Goal: Check status: Check status

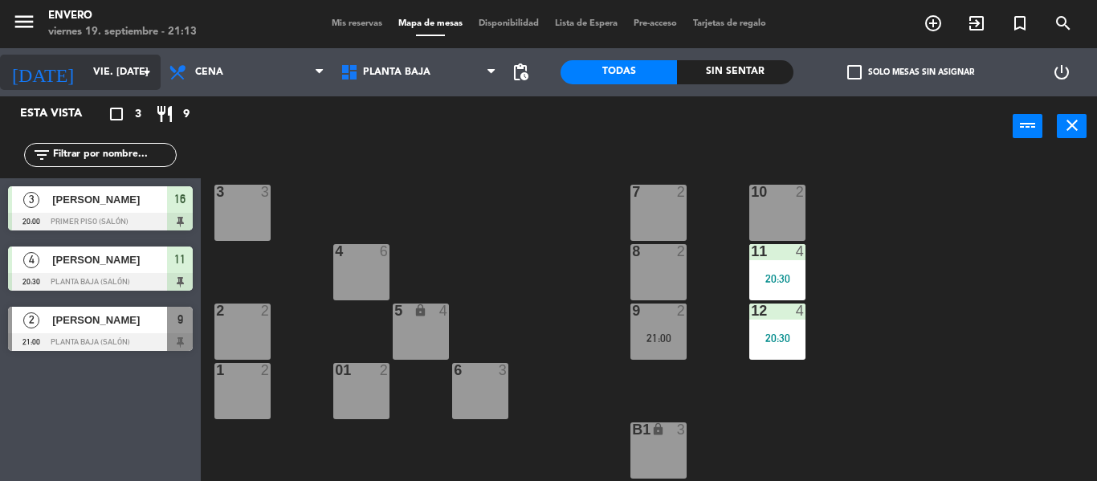
click at [116, 81] on input "vie. [DATE]" at bounding box center [153, 72] width 136 height 27
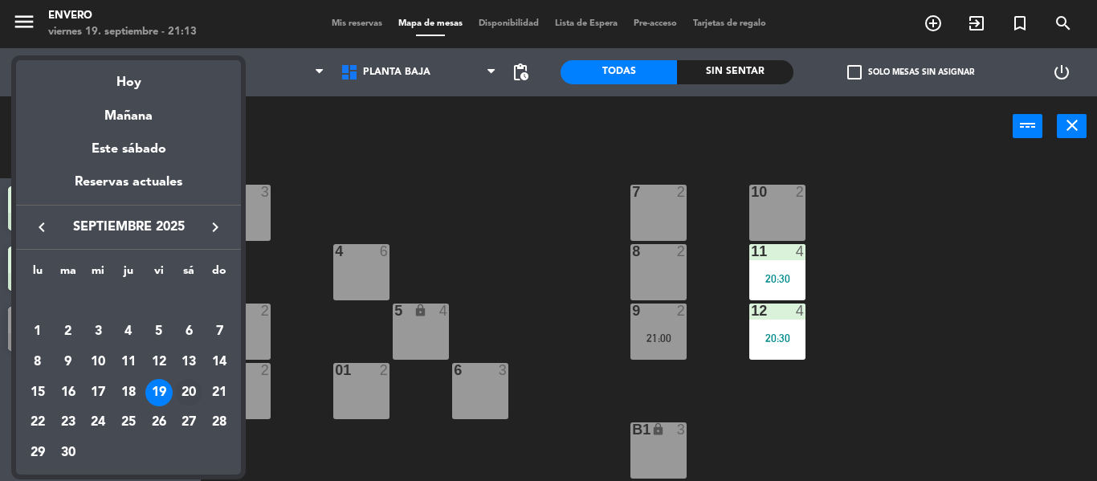
click at [182, 387] on div "20" at bounding box center [188, 392] width 27 height 27
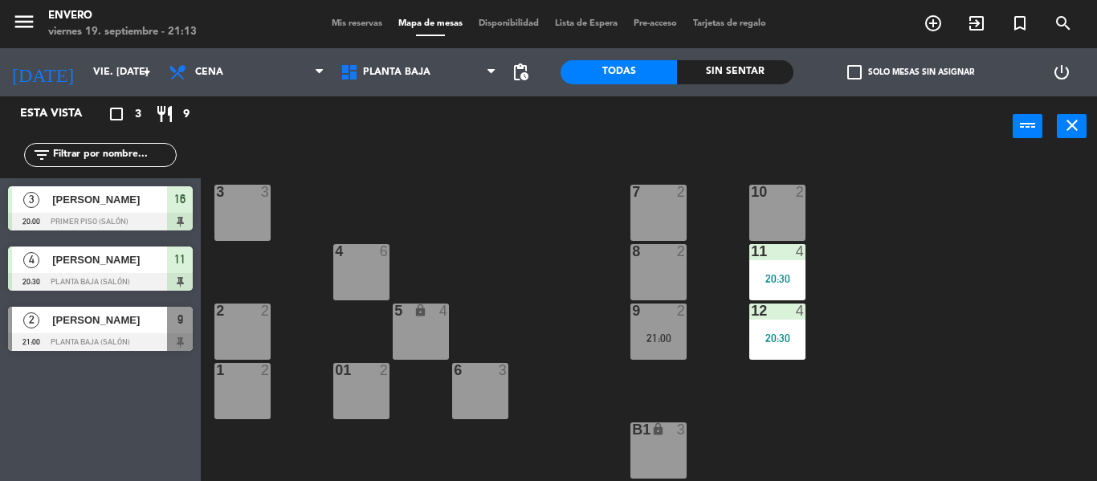
type input "sáb. [DATE]"
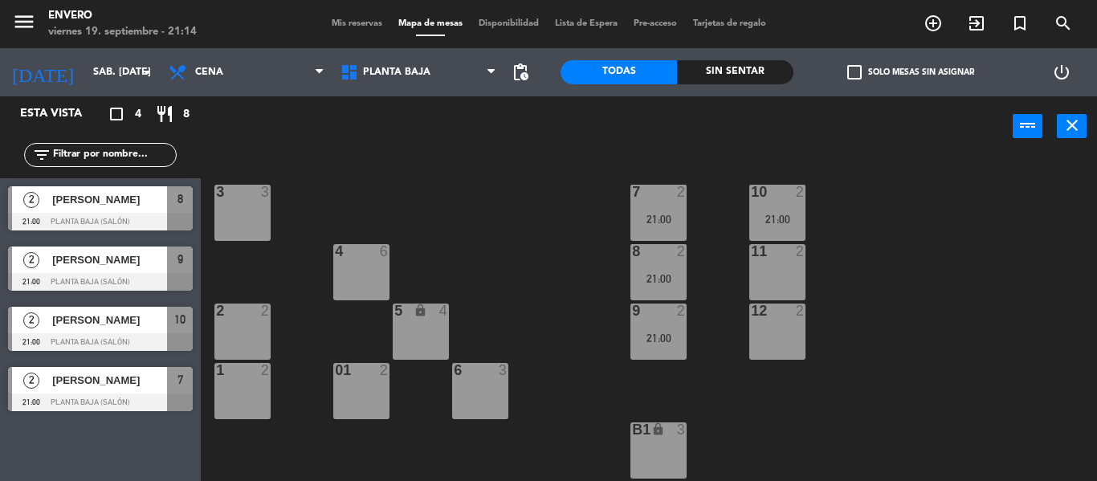
click at [49, 272] on div "2" at bounding box center [31, 260] width 39 height 27
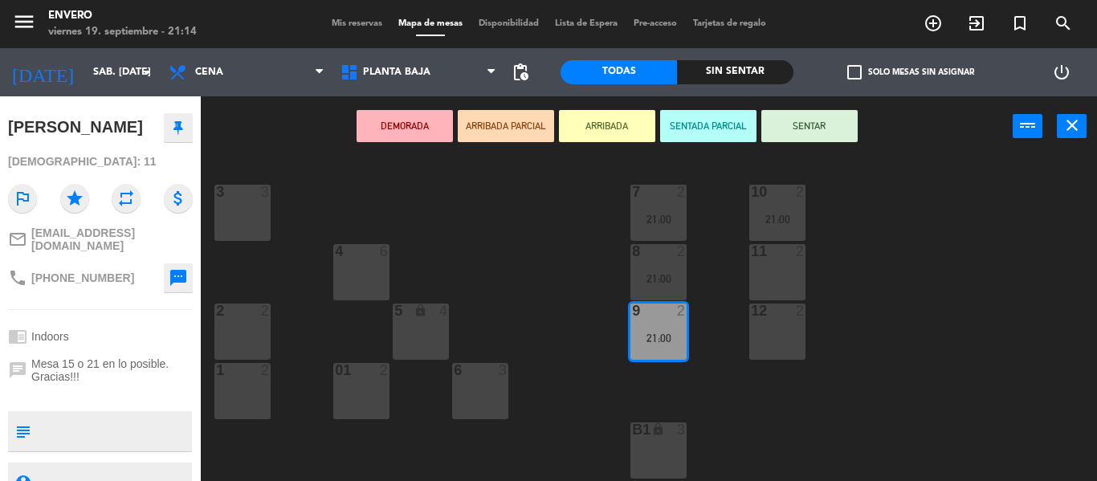
scroll to position [220, 0]
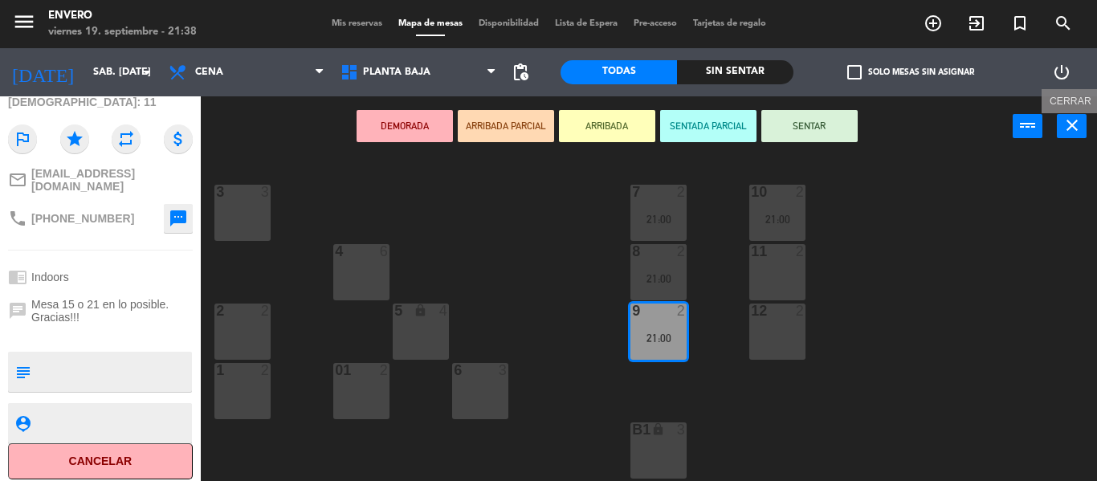
click at [1069, 125] on icon "close" at bounding box center [1072, 125] width 19 height 19
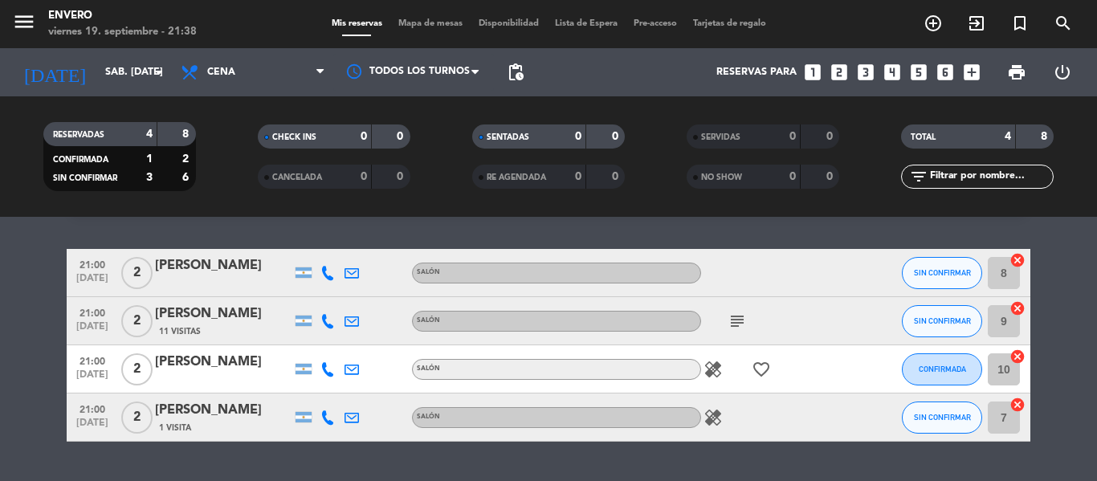
scroll to position [80, 0]
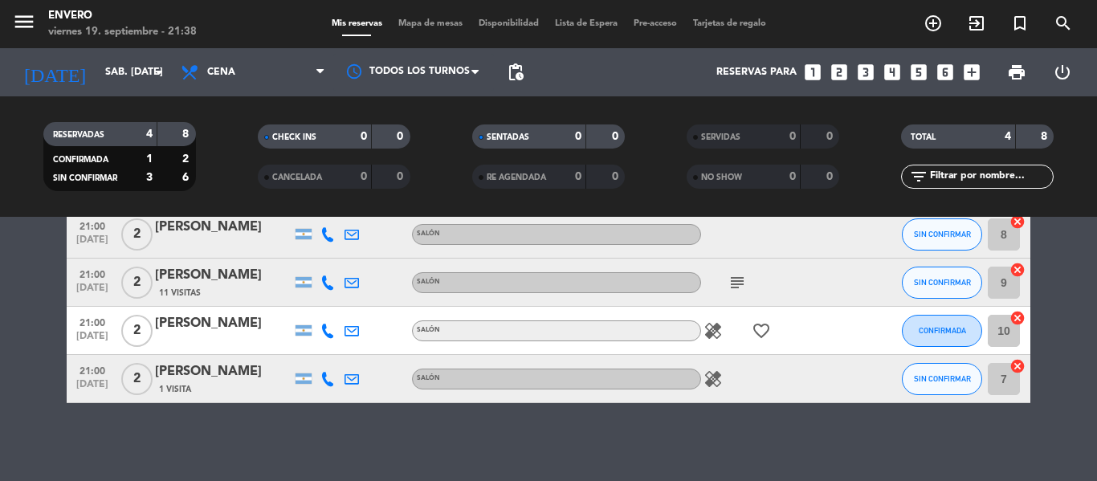
click at [735, 288] on icon "subject" at bounding box center [737, 282] width 19 height 19
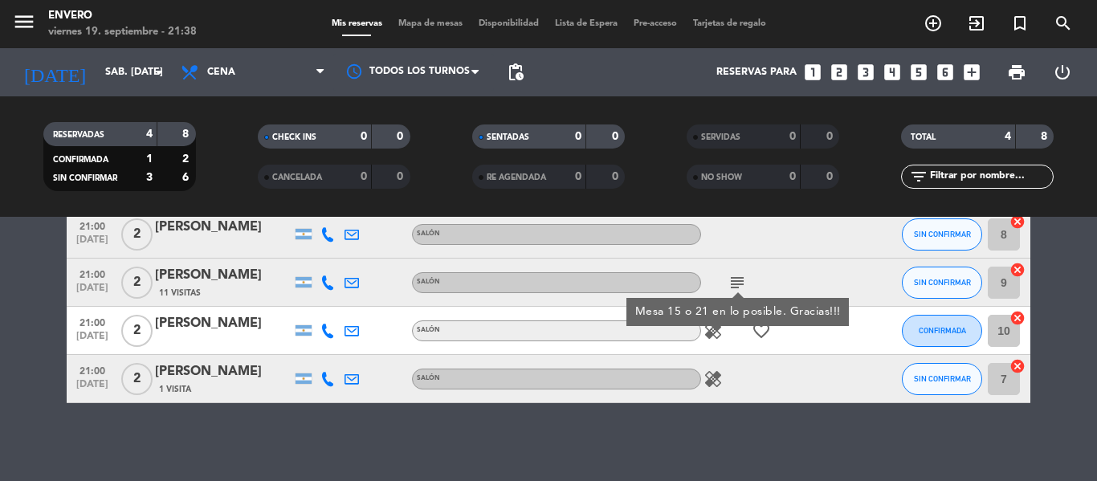
click at [735, 288] on icon "subject" at bounding box center [737, 282] width 19 height 19
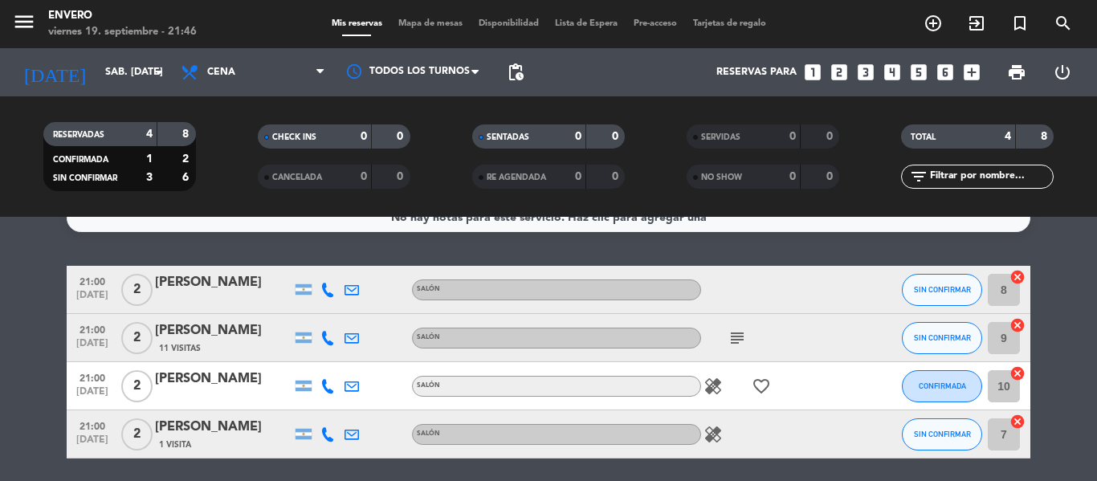
scroll to position [0, 0]
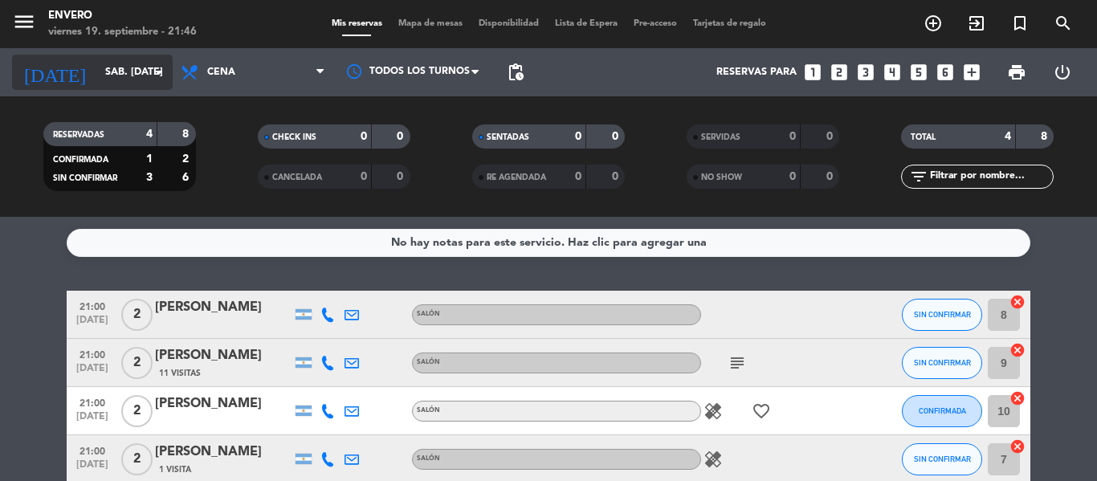
click at [145, 75] on input "sáb. [DATE]" at bounding box center [165, 72] width 136 height 27
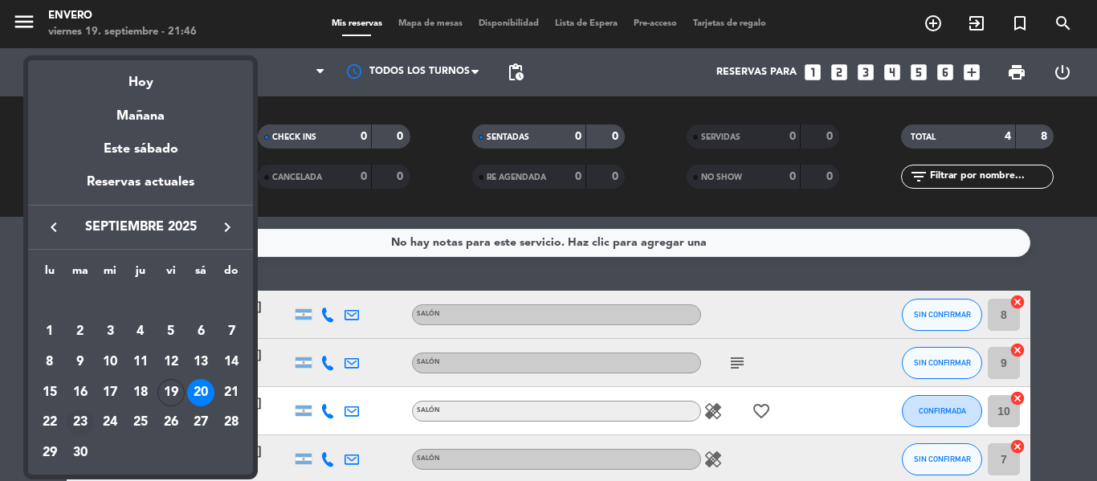
click at [84, 419] on div "23" at bounding box center [80, 423] width 27 height 27
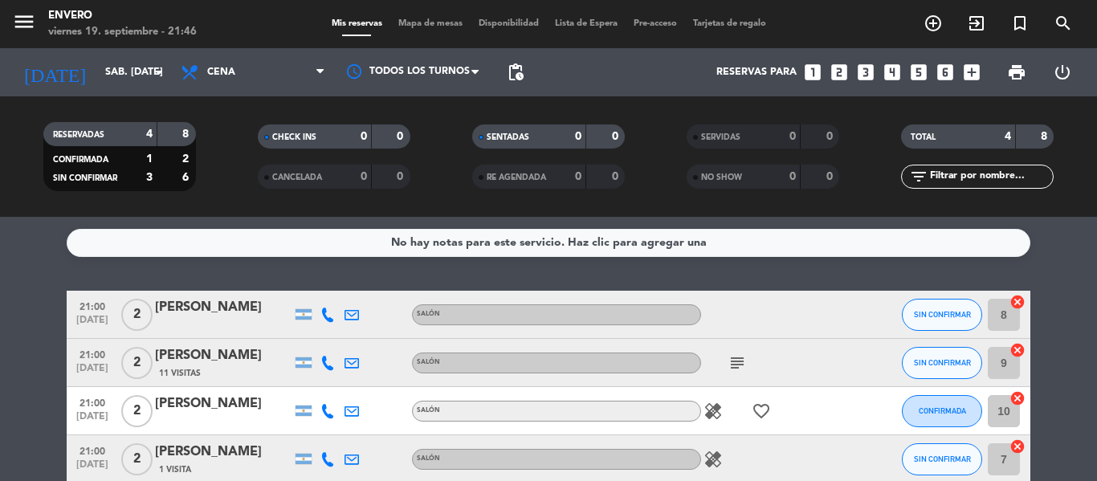
type input "[DATE] sep."
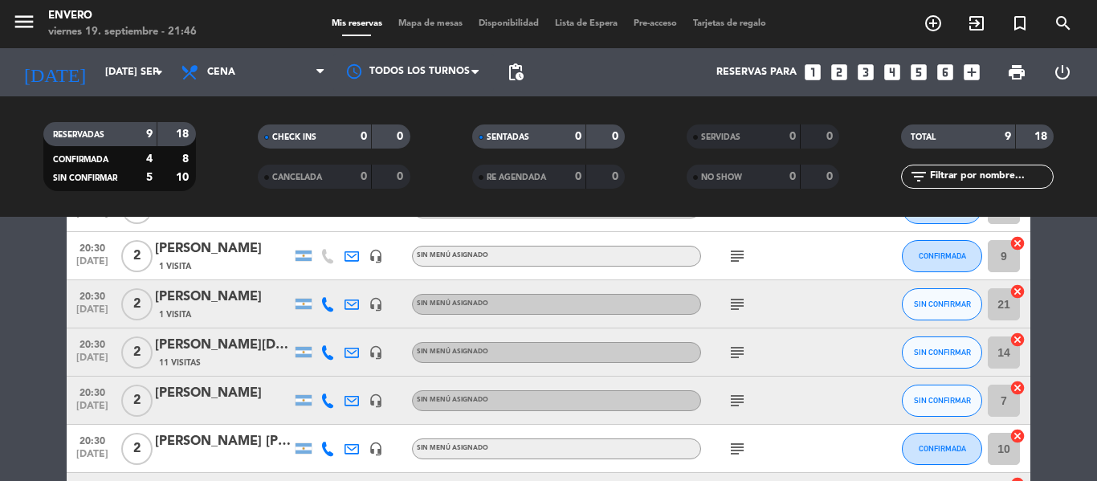
scroll to position [161, 0]
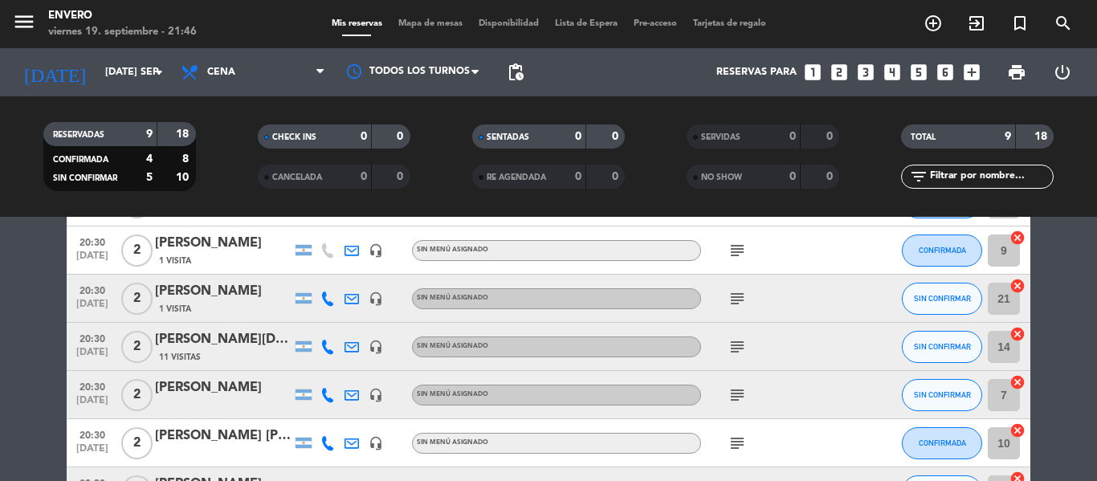
click at [225, 335] on div "[PERSON_NAME][DATE]" at bounding box center [223, 339] width 137 height 21
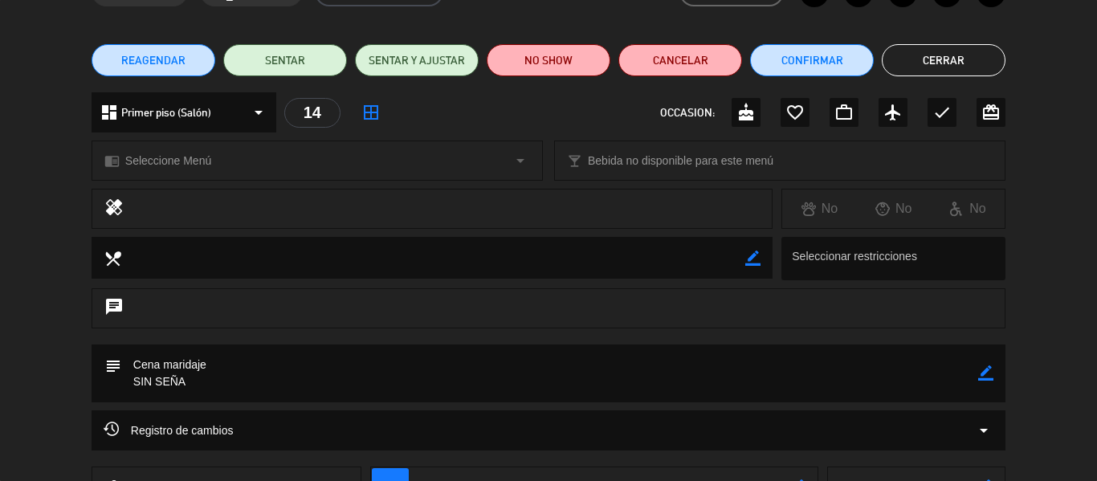
scroll to position [0, 0]
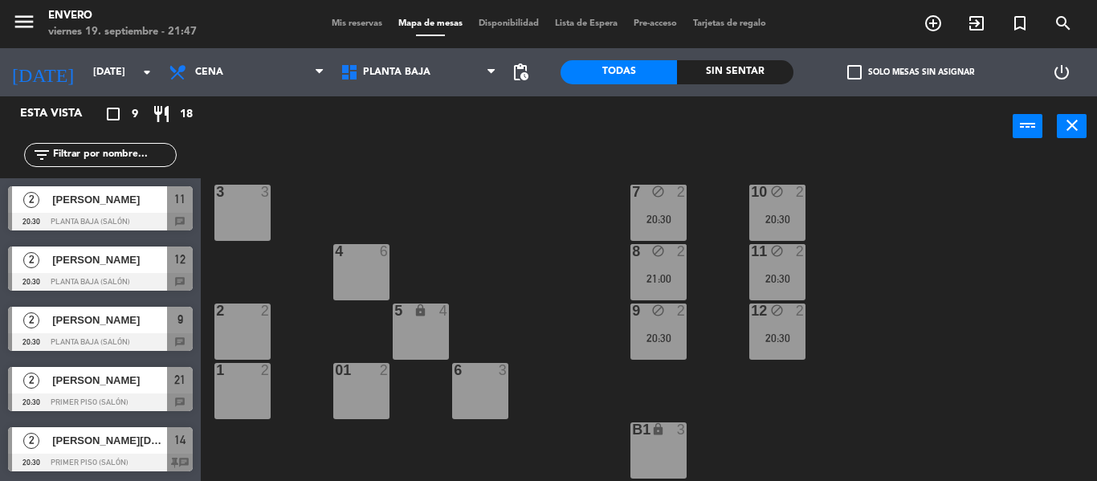
click at [412, 100] on div "power_input close" at bounding box center [607, 126] width 812 height 61
click at [437, 67] on span "Planta Baja" at bounding box center [419, 72] width 172 height 35
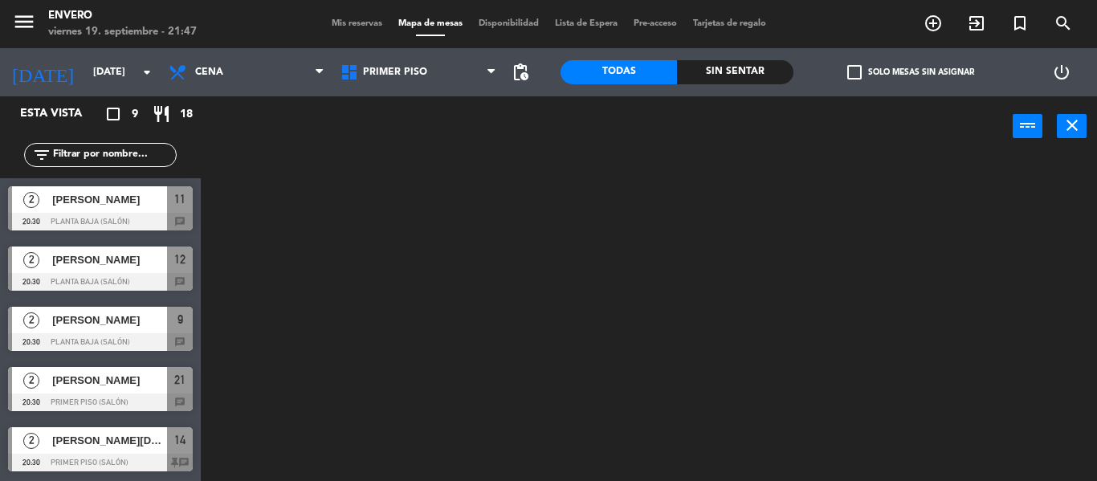
click at [430, 145] on ng-component "menu Envero [DATE] 19. septiembre - 21:47 Mis reservas Mapa de mesas Disponibil…" at bounding box center [548, 240] width 1097 height 481
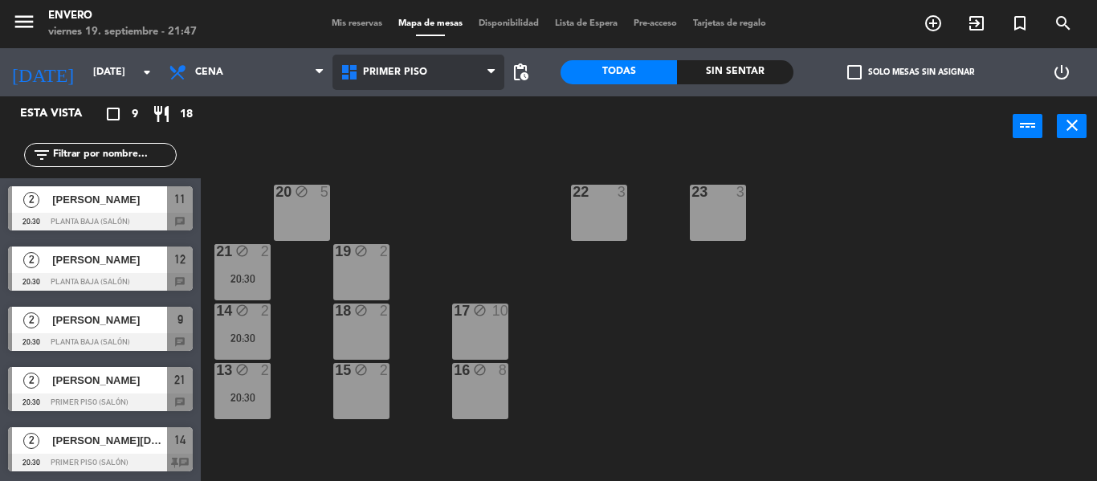
click at [433, 74] on span "Primer Piso" at bounding box center [419, 72] width 172 height 35
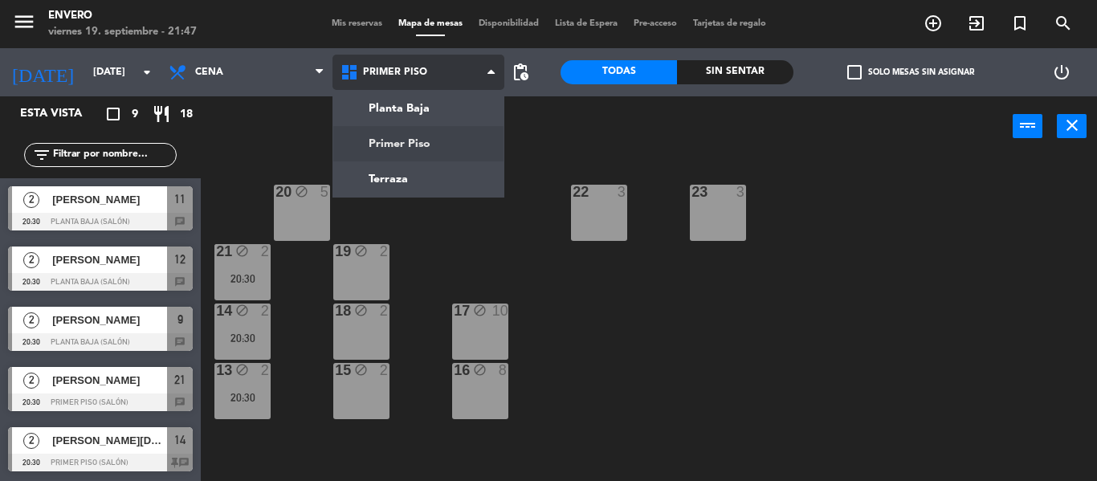
click at [433, 74] on span "Primer Piso" at bounding box center [419, 72] width 172 height 35
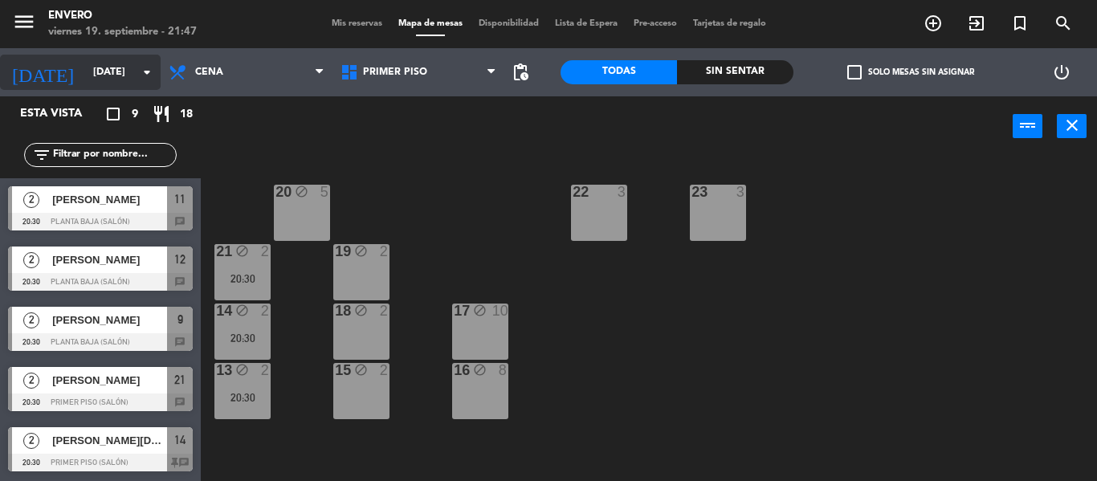
click at [35, 87] on icon "[DATE]" at bounding box center [42, 72] width 85 height 35
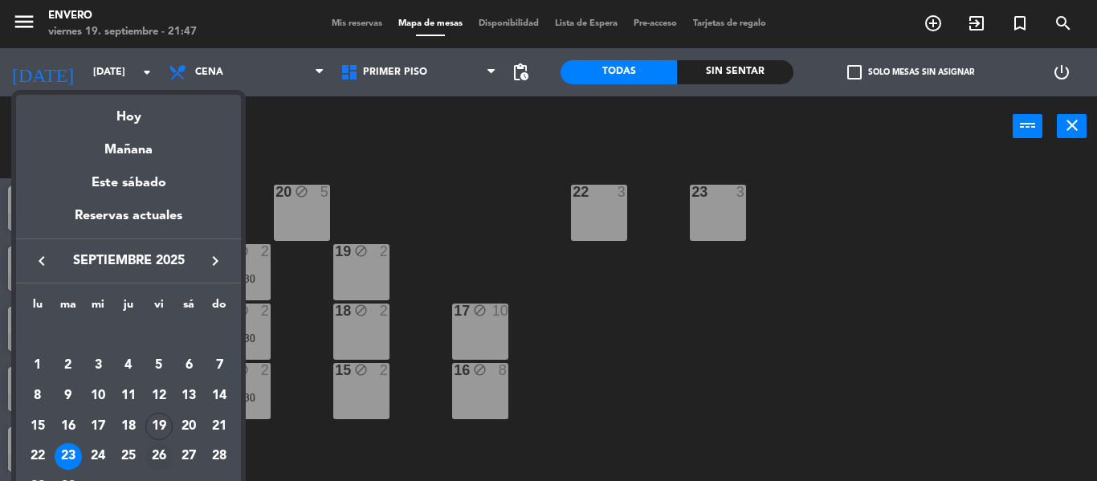
click at [158, 454] on div "26" at bounding box center [158, 456] width 27 height 27
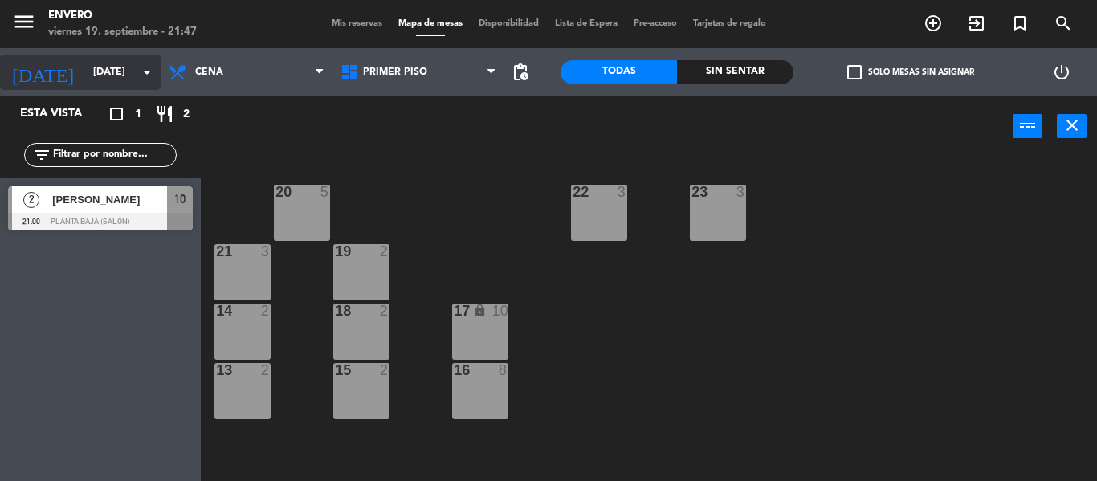
click at [112, 77] on input "vie. 26 sep." at bounding box center [153, 72] width 136 height 27
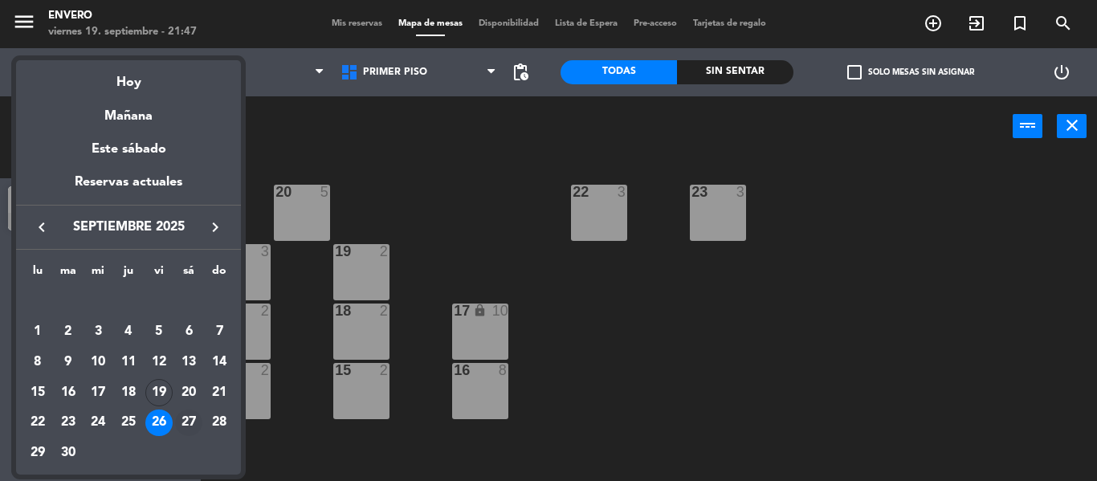
click at [176, 421] on div "27" at bounding box center [188, 423] width 27 height 27
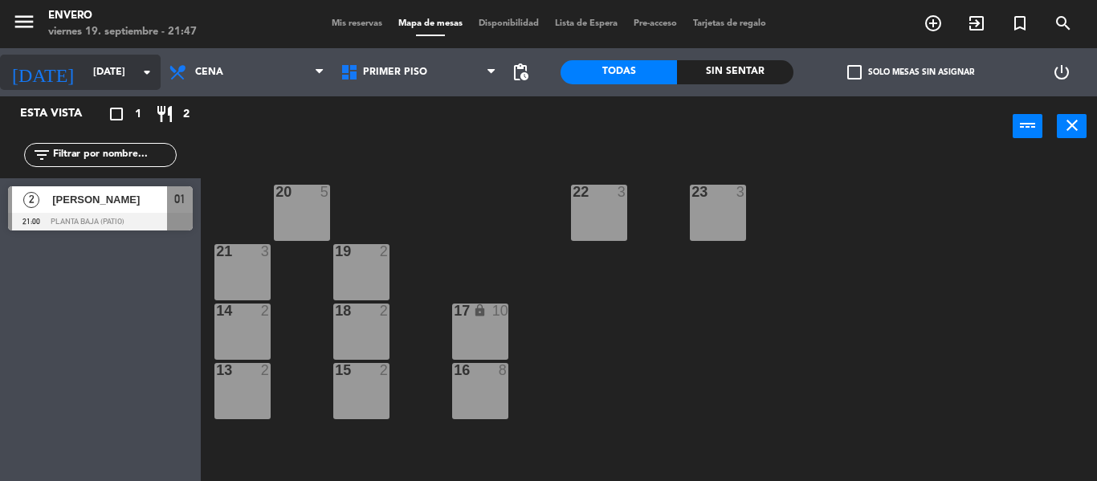
click at [115, 83] on input "sáb. 27 sep." at bounding box center [153, 72] width 136 height 27
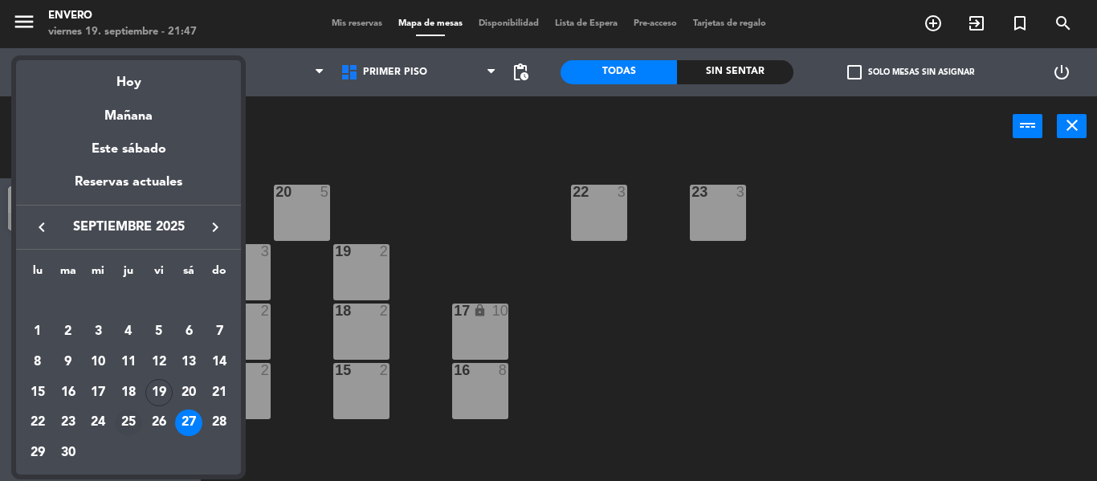
click at [133, 416] on div "25" at bounding box center [128, 423] width 27 height 27
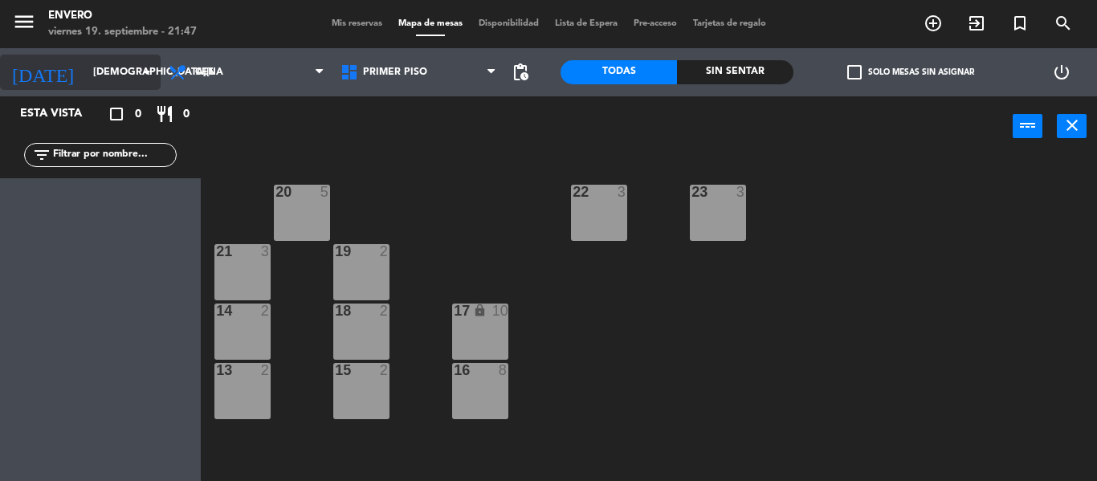
click at [111, 74] on input "jue. 25 sep." at bounding box center [153, 72] width 136 height 27
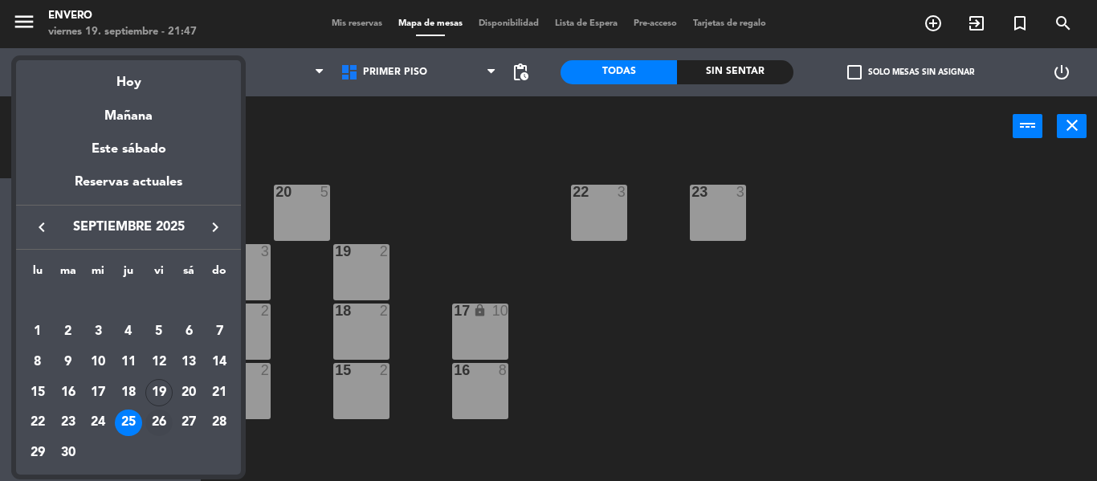
click at [164, 419] on div "26" at bounding box center [158, 423] width 27 height 27
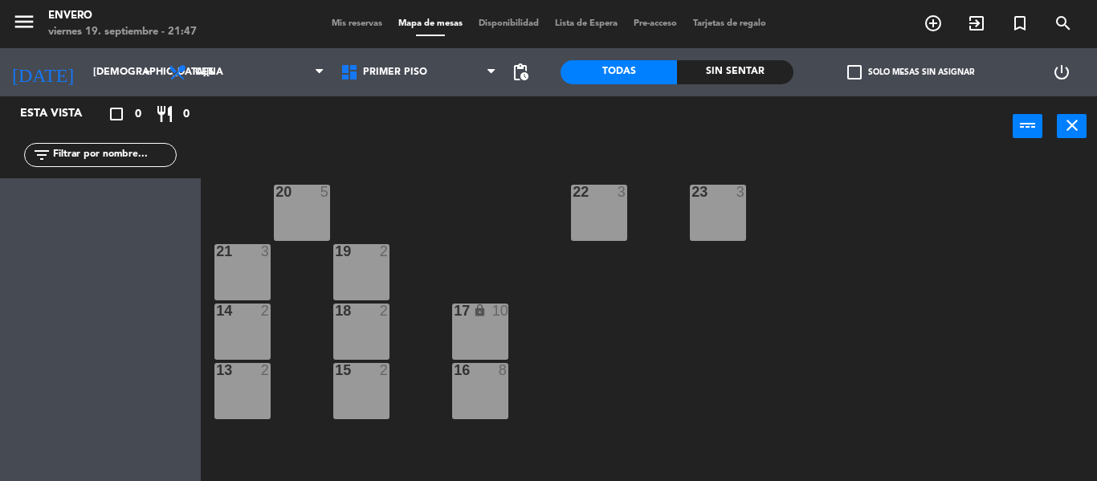
type input "vie. 26 sep."
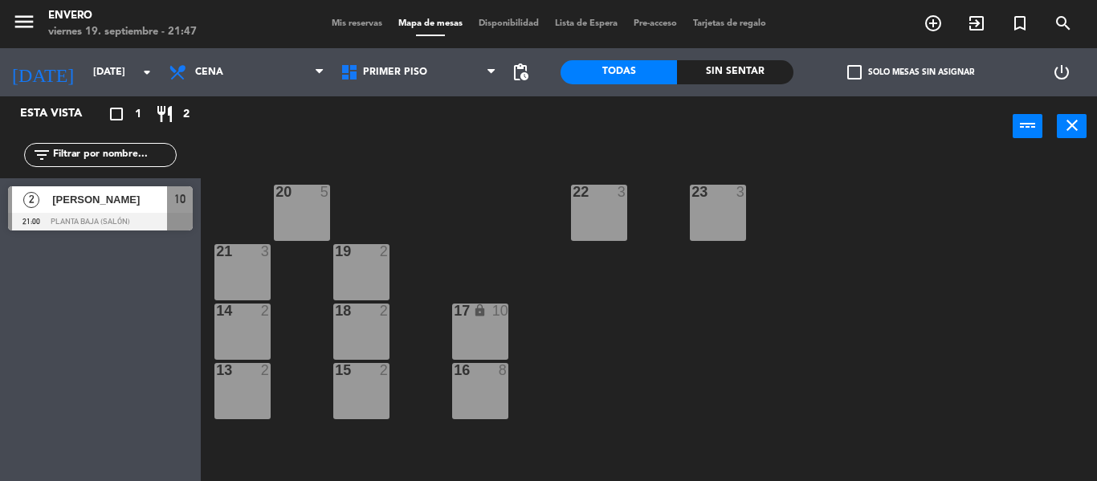
click at [329, 14] on div "menu Envero viernes 19. septiembre - 21:47 Mis reservas Mapa de mesas Disponibi…" at bounding box center [548, 24] width 1097 height 48
click at [333, 19] on span "Mis reservas" at bounding box center [357, 23] width 67 height 9
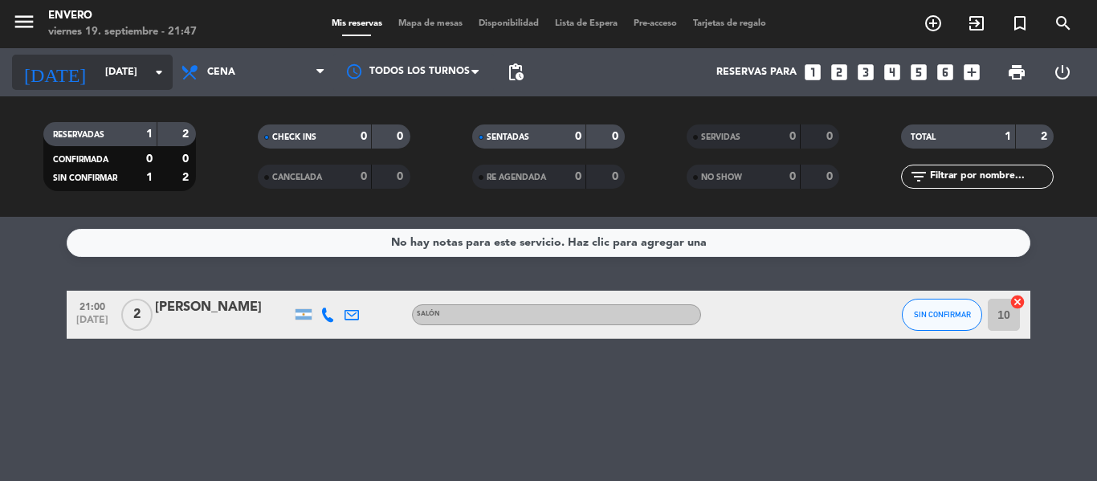
click at [97, 73] on input "vie. 26 sep." at bounding box center [165, 72] width 136 height 27
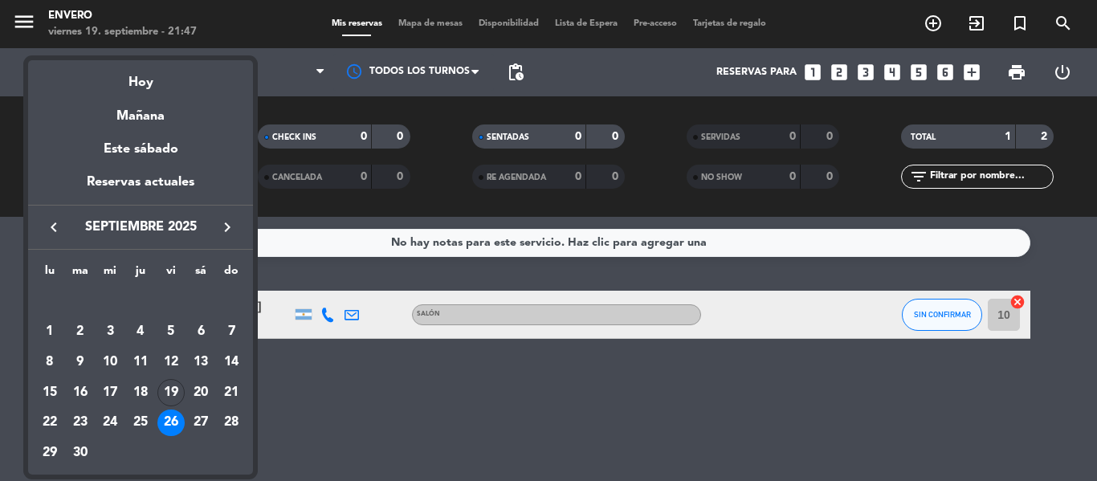
click at [206, 420] on div "27" at bounding box center [200, 423] width 27 height 27
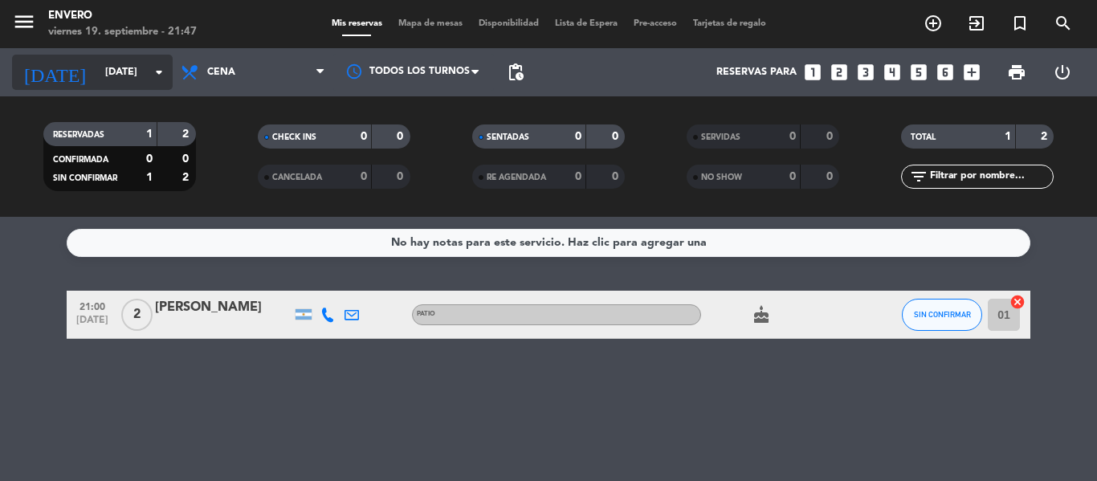
click at [97, 84] on input "sáb. 27 sep." at bounding box center [165, 72] width 136 height 27
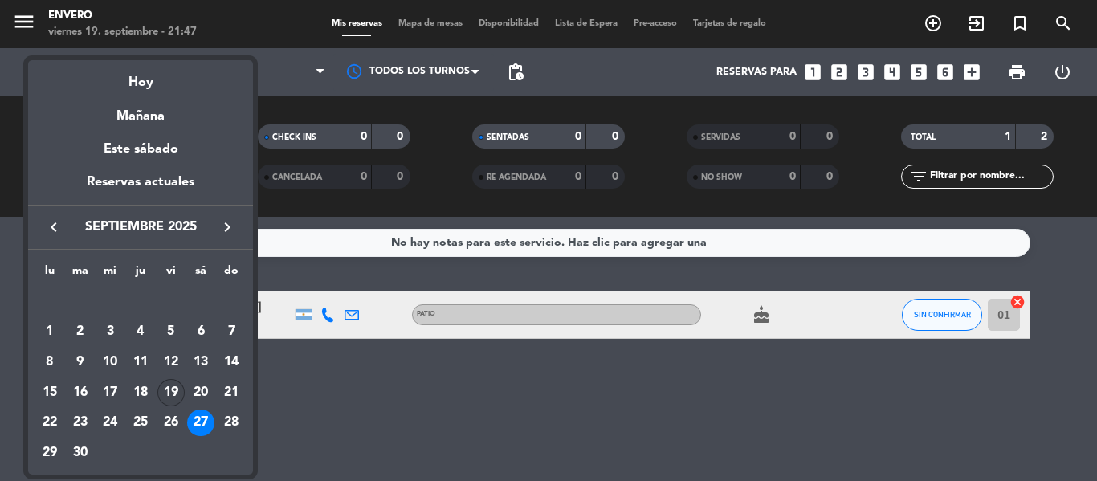
click at [174, 391] on div "19" at bounding box center [170, 392] width 27 height 27
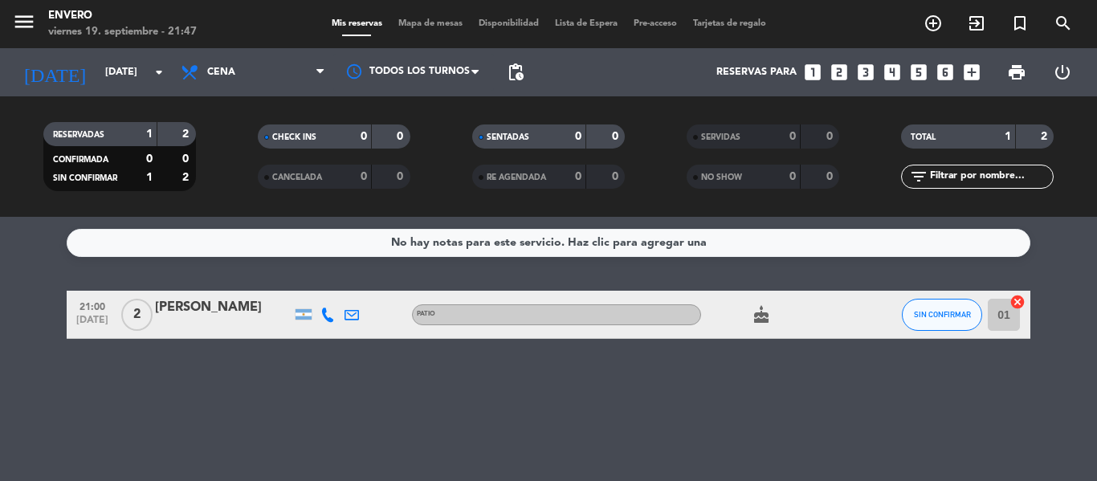
type input "vie. [DATE]"
